Goal: Information Seeking & Learning: Learn about a topic

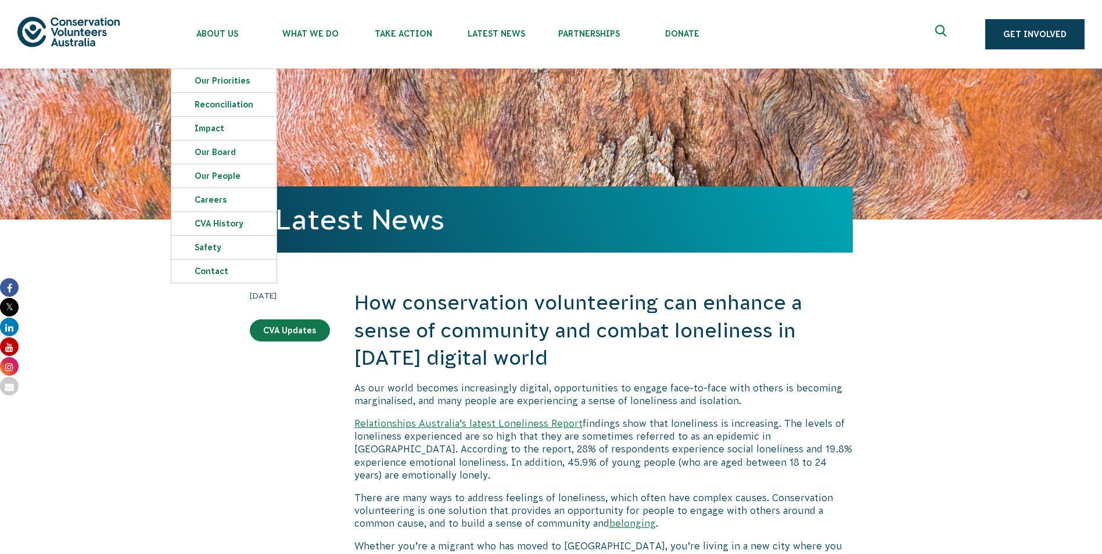
click at [71, 25] on img at bounding box center [68, 32] width 102 height 30
click at [205, 39] on link "About Us" at bounding box center [217, 31] width 93 height 62
